Goal: Use online tool/utility: Utilize a website feature to perform a specific function

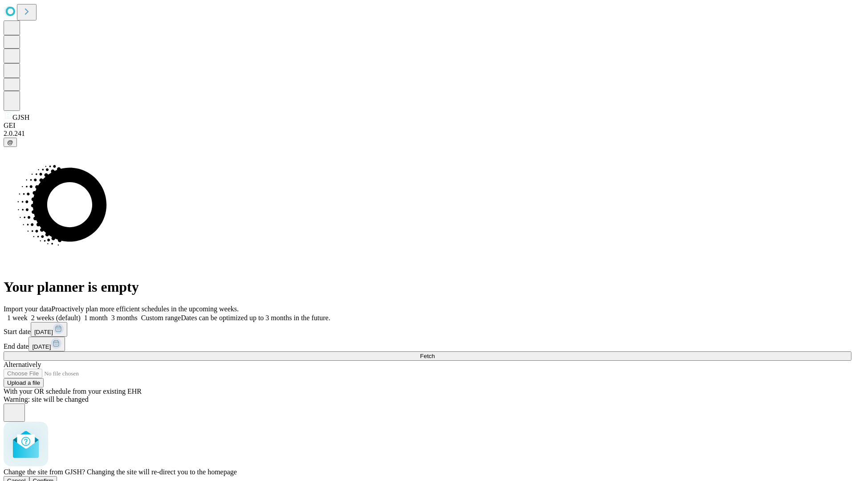
click at [54, 477] on span "Confirm" at bounding box center [43, 480] width 21 height 7
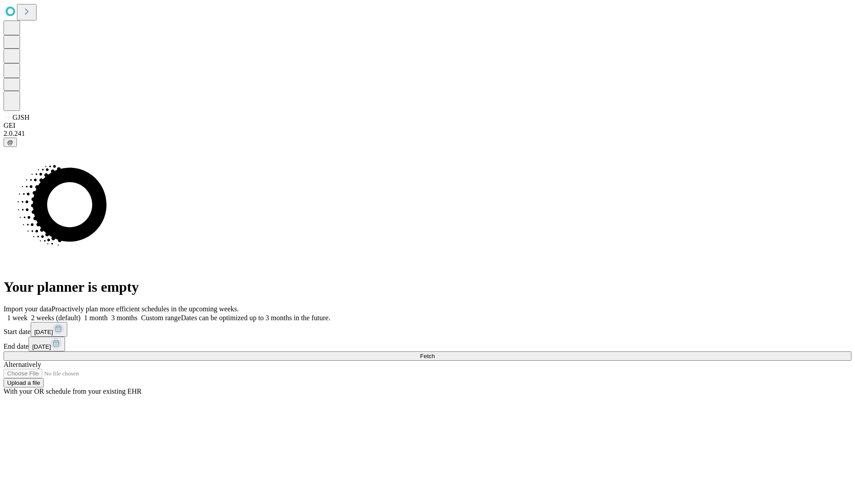
click at [28, 314] on label "1 week" at bounding box center [16, 318] width 24 height 8
click at [435, 353] on span "Fetch" at bounding box center [427, 356] width 15 height 7
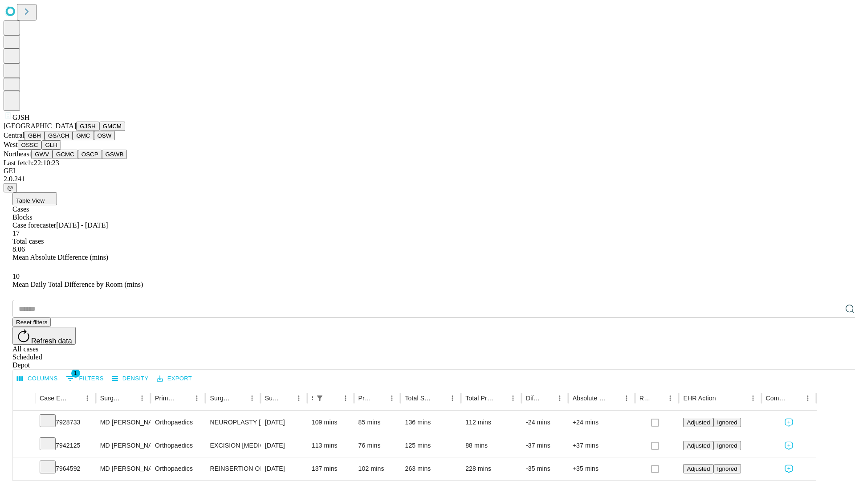
click at [99, 131] on button "GMCM" at bounding box center [112, 126] width 26 height 9
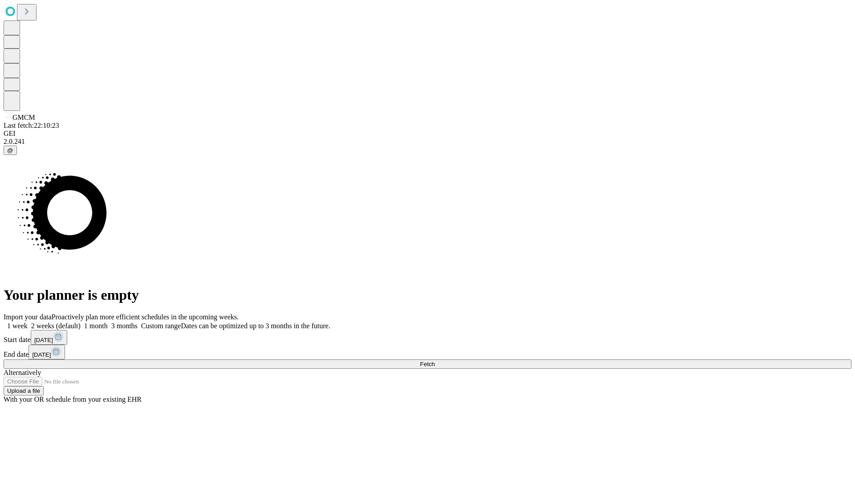
click at [28, 322] on label "1 week" at bounding box center [16, 326] width 24 height 8
click at [435, 361] on span "Fetch" at bounding box center [427, 364] width 15 height 7
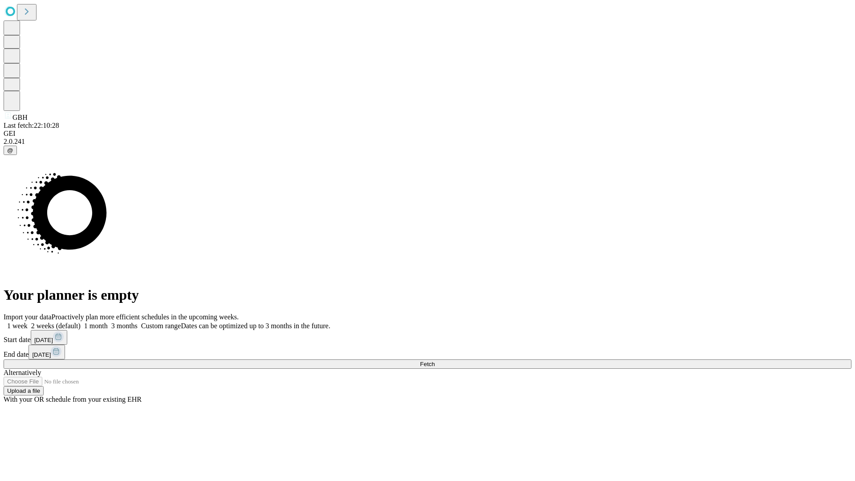
click at [28, 322] on label "1 week" at bounding box center [16, 326] width 24 height 8
click at [435, 361] on span "Fetch" at bounding box center [427, 364] width 15 height 7
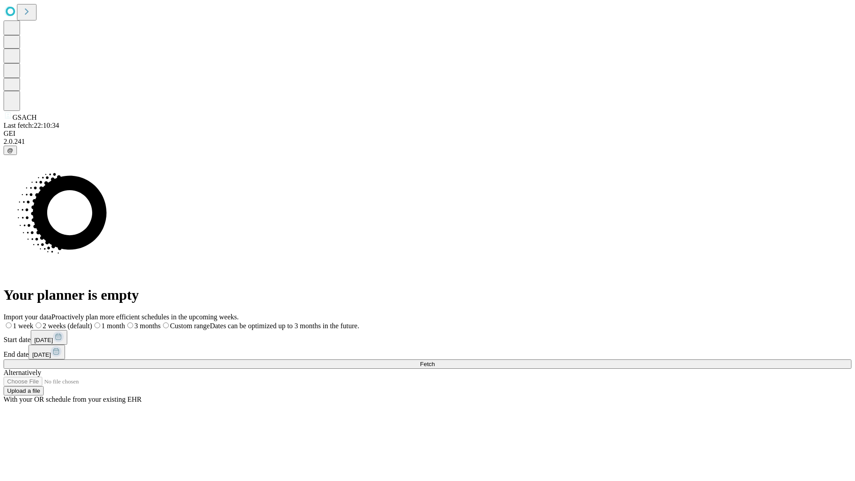
click at [435, 361] on span "Fetch" at bounding box center [427, 364] width 15 height 7
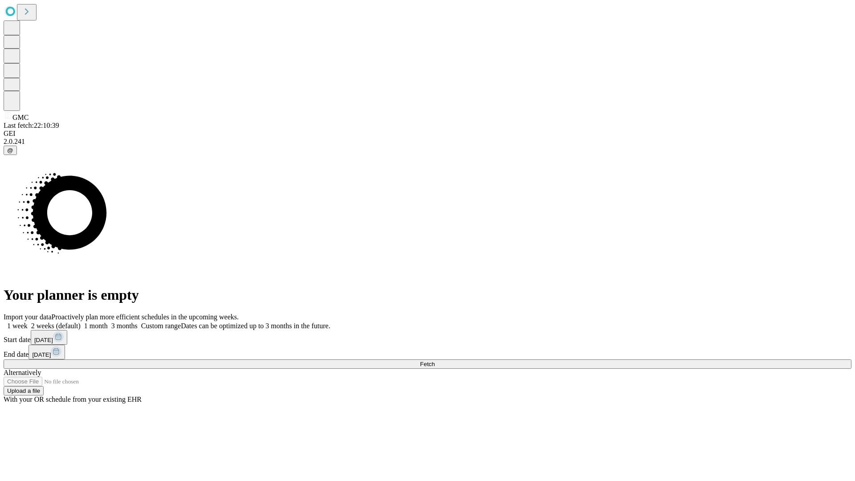
click at [28, 322] on label "1 week" at bounding box center [16, 326] width 24 height 8
click at [435, 361] on span "Fetch" at bounding box center [427, 364] width 15 height 7
click at [28, 322] on label "1 week" at bounding box center [16, 326] width 24 height 8
click at [435, 361] on span "Fetch" at bounding box center [427, 364] width 15 height 7
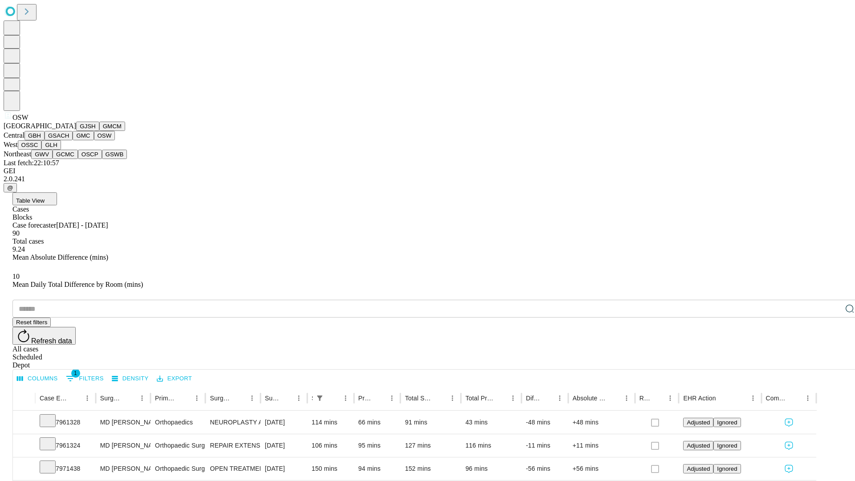
click at [42, 150] on button "OSSC" at bounding box center [30, 144] width 24 height 9
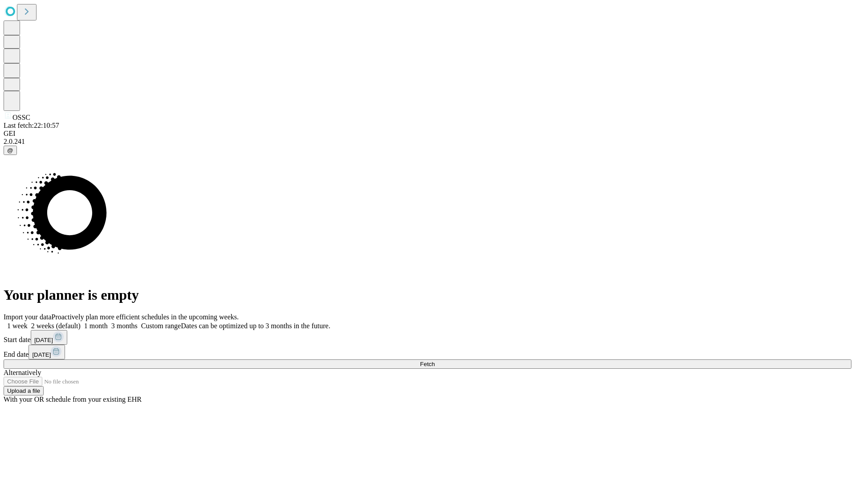
click at [28, 322] on label "1 week" at bounding box center [16, 326] width 24 height 8
click at [435, 361] on span "Fetch" at bounding box center [427, 364] width 15 height 7
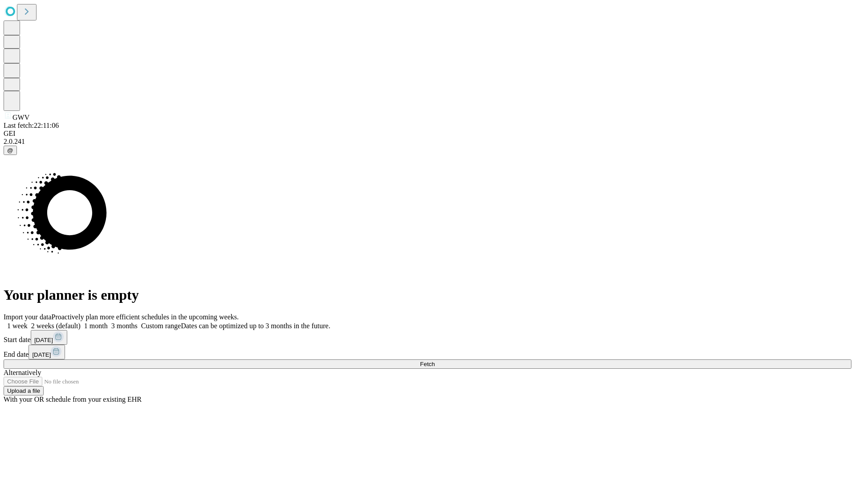
click at [28, 322] on label "1 week" at bounding box center [16, 326] width 24 height 8
click at [435, 361] on span "Fetch" at bounding box center [427, 364] width 15 height 7
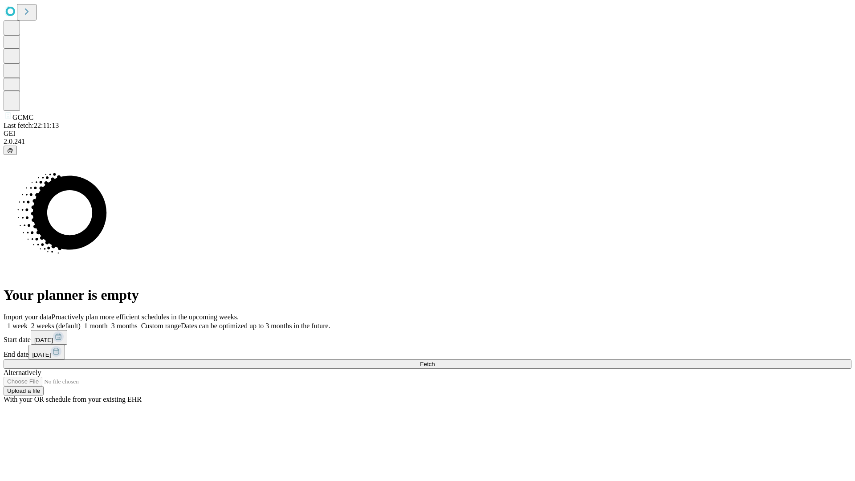
click at [28, 322] on label "1 week" at bounding box center [16, 326] width 24 height 8
click at [435, 361] on span "Fetch" at bounding box center [427, 364] width 15 height 7
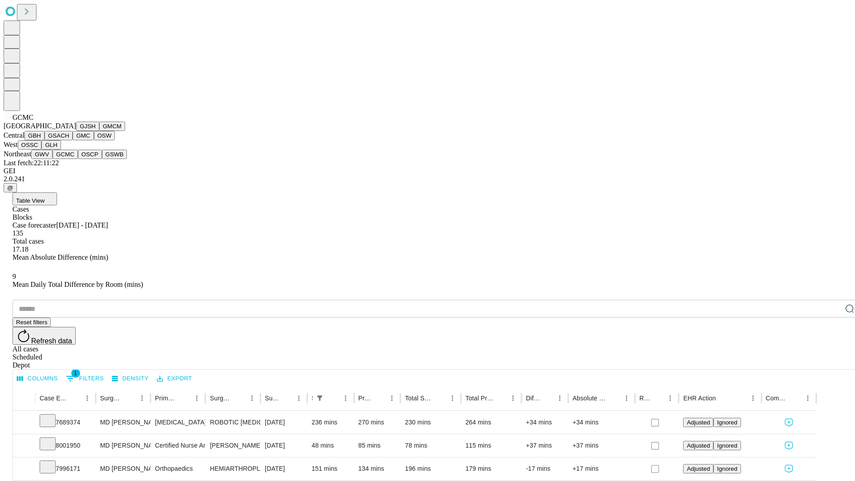
click at [78, 159] on button "OSCP" at bounding box center [90, 154] width 24 height 9
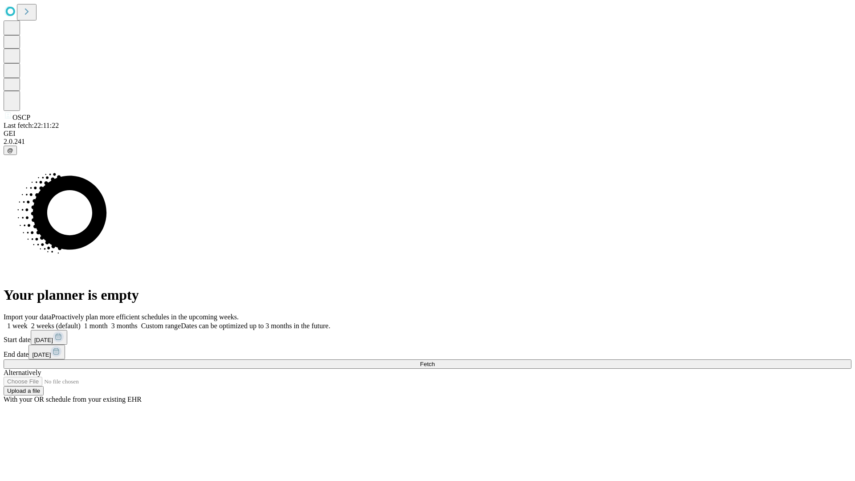
click at [28, 322] on label "1 week" at bounding box center [16, 326] width 24 height 8
click at [435, 361] on span "Fetch" at bounding box center [427, 364] width 15 height 7
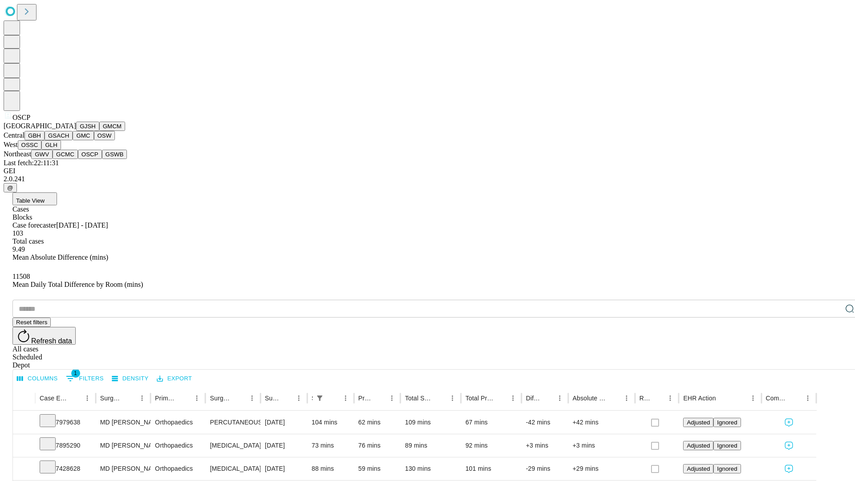
click at [102, 159] on button "GSWB" at bounding box center [114, 154] width 25 height 9
